Goal: Task Accomplishment & Management: Manage account settings

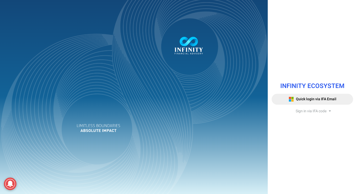
click at [308, 111] on span "Sign in via IFA code" at bounding box center [310, 110] width 31 height 5
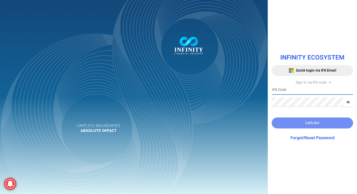
click at [314, 90] on input "text" at bounding box center [311, 90] width 81 height 10
type input "IFA0166"
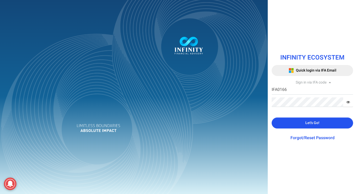
click at [310, 123] on span "Let's Go!" at bounding box center [312, 122] width 14 height 5
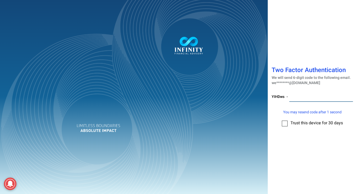
click at [321, 97] on input "number" at bounding box center [321, 97] width 64 height 10
click at [291, 39] on div "Two Factor Authentication We will send 6-digit code to the following email. we*…" at bounding box center [312, 97] width 89 height 194
click at [311, 99] on input "number" at bounding box center [321, 97] width 64 height 10
type input "462390"
